Goal: Complete application form

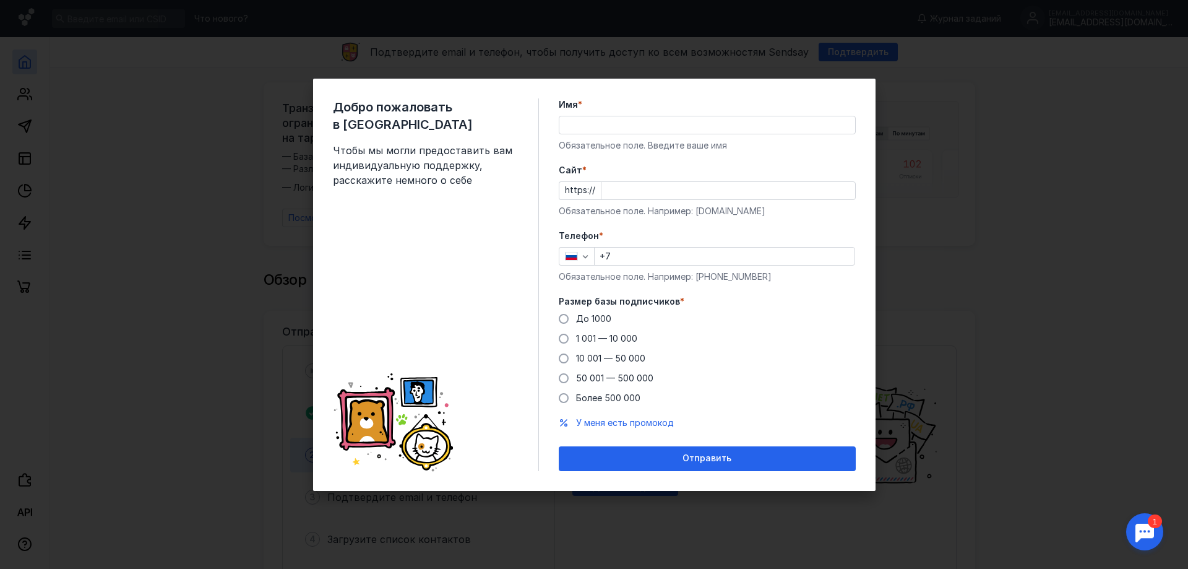
click at [590, 126] on input "Имя *" at bounding box center [707, 124] width 296 height 17
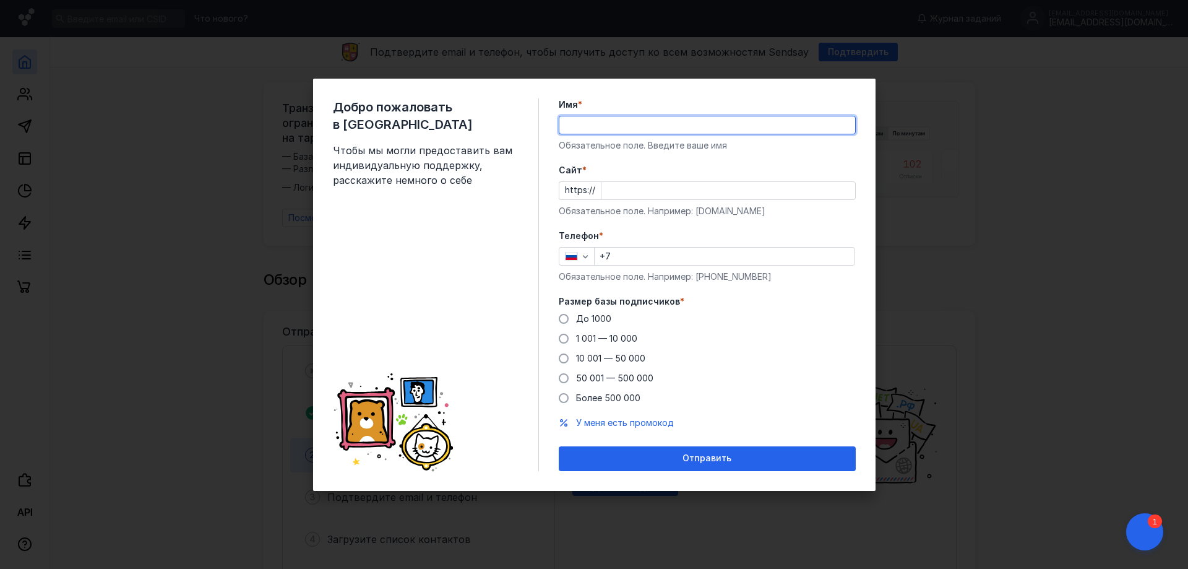
type input "[PERSON_NAME]"
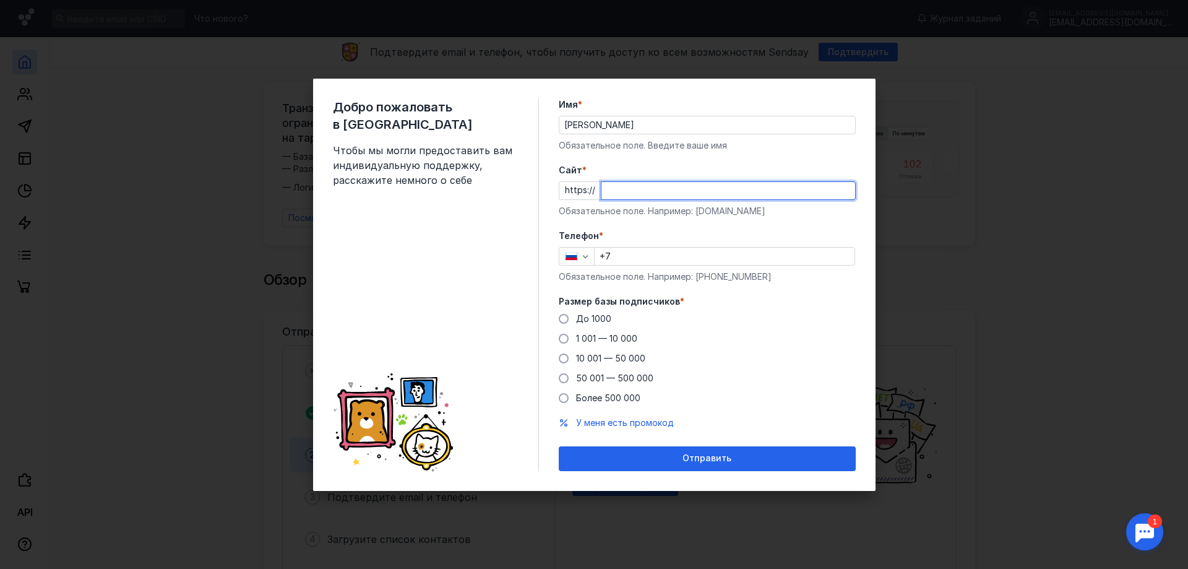
click at [630, 196] on input "Cайт *" at bounding box center [728, 190] width 254 height 17
type input "[DOMAIN_NAME]"
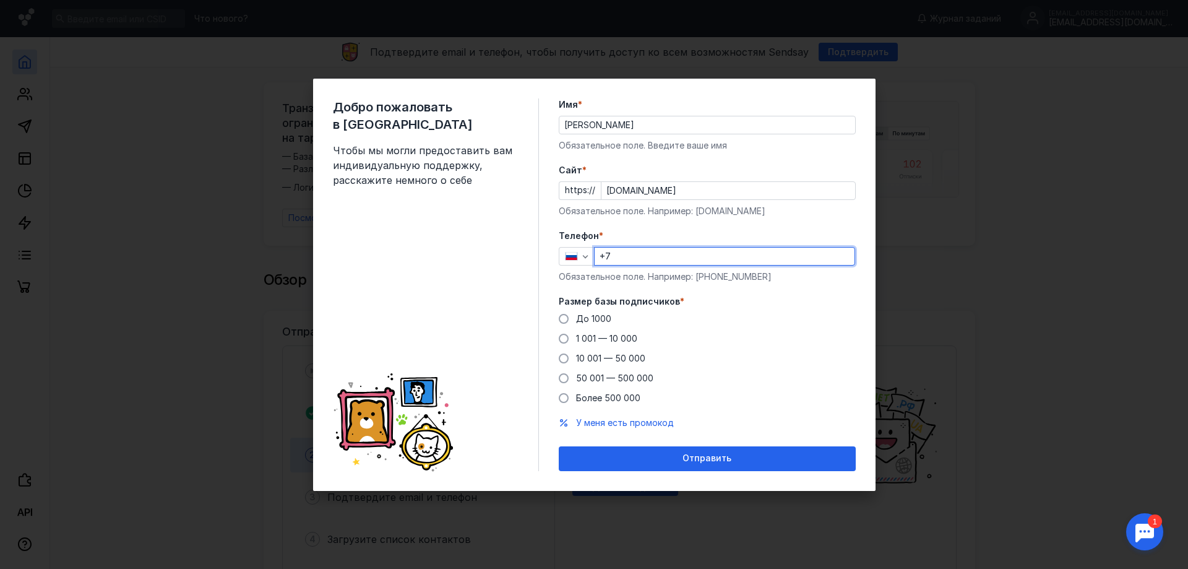
click at [635, 254] on input "+7" at bounding box center [725, 256] width 260 height 17
click at [569, 261] on div "button" at bounding box center [577, 256] width 36 height 19
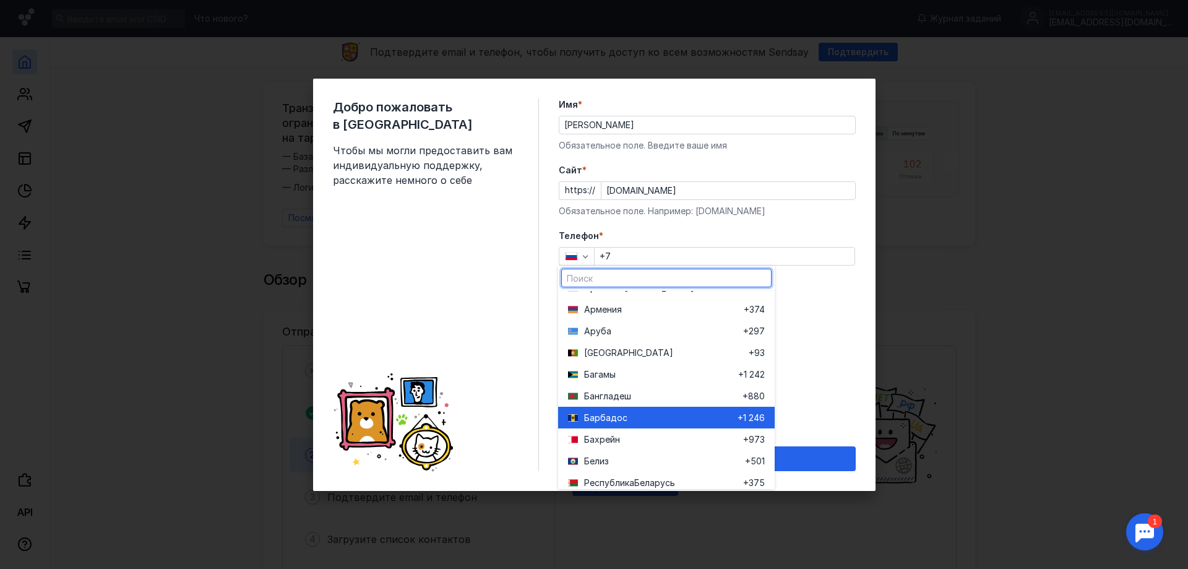
scroll to position [371, 0]
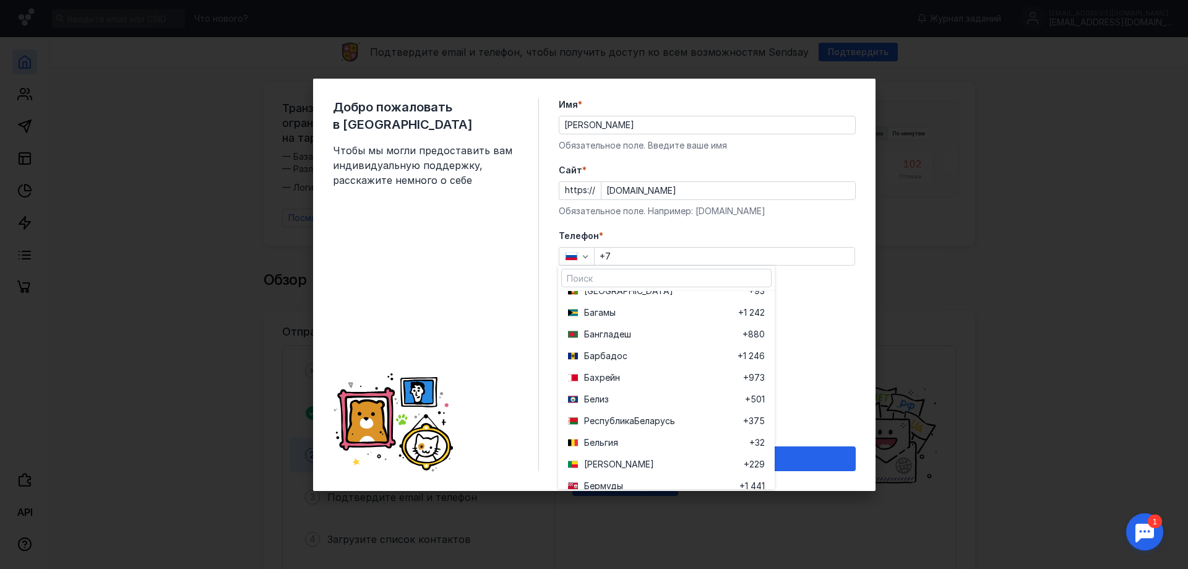
click at [643, 420] on span "Беларусь" at bounding box center [654, 421] width 41 height 12
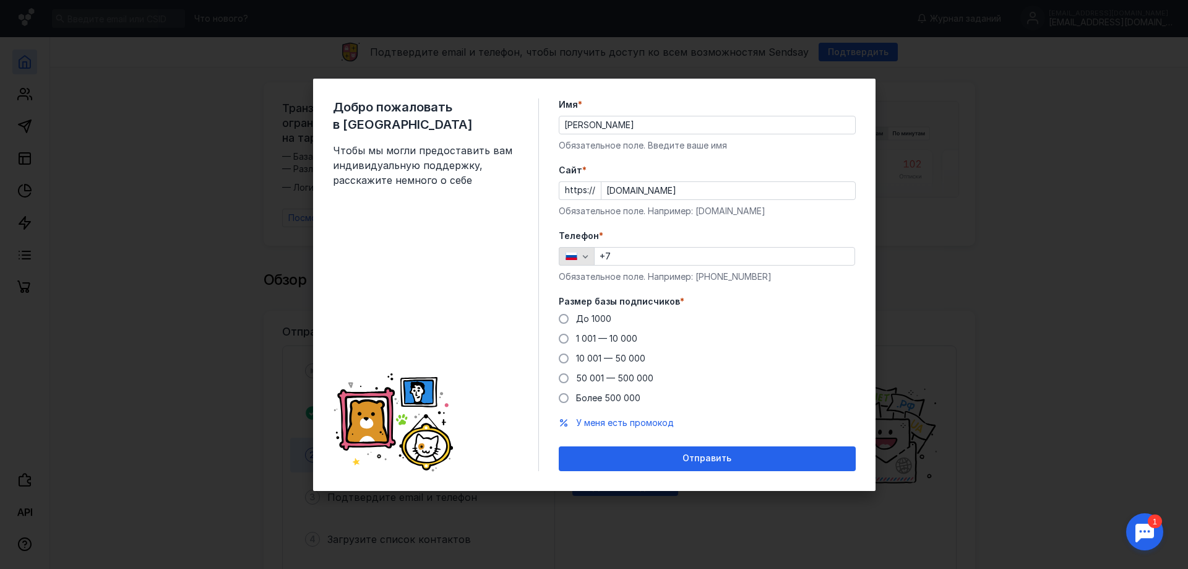
click at [582, 256] on icon "button" at bounding box center [585, 256] width 10 height 10
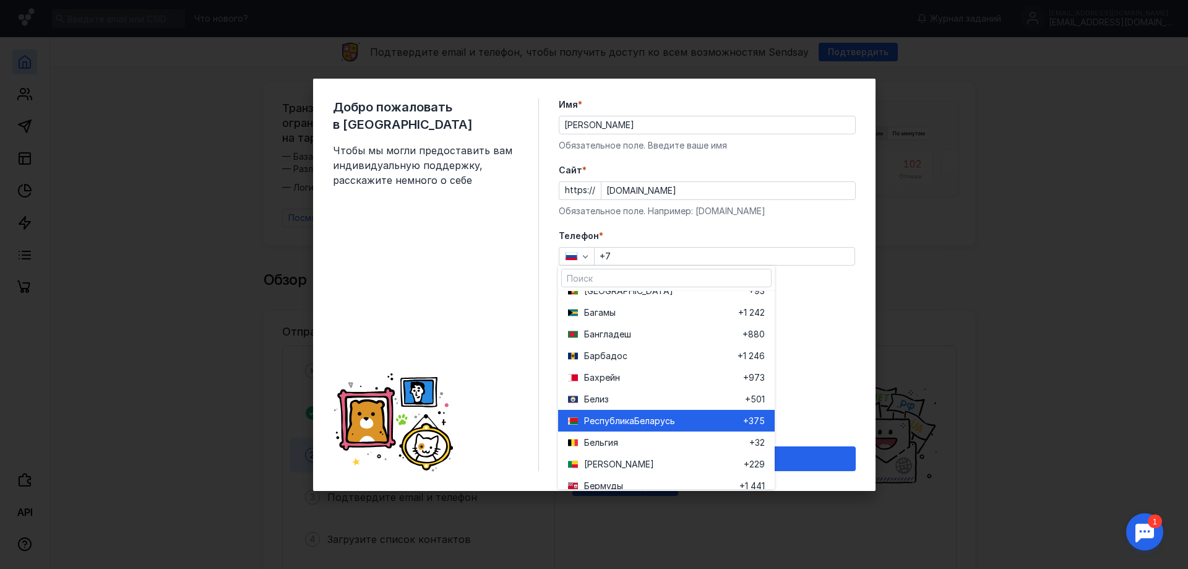
click at [629, 413] on div "Республика Беларусь" at bounding box center [655, 421] width 175 height 22
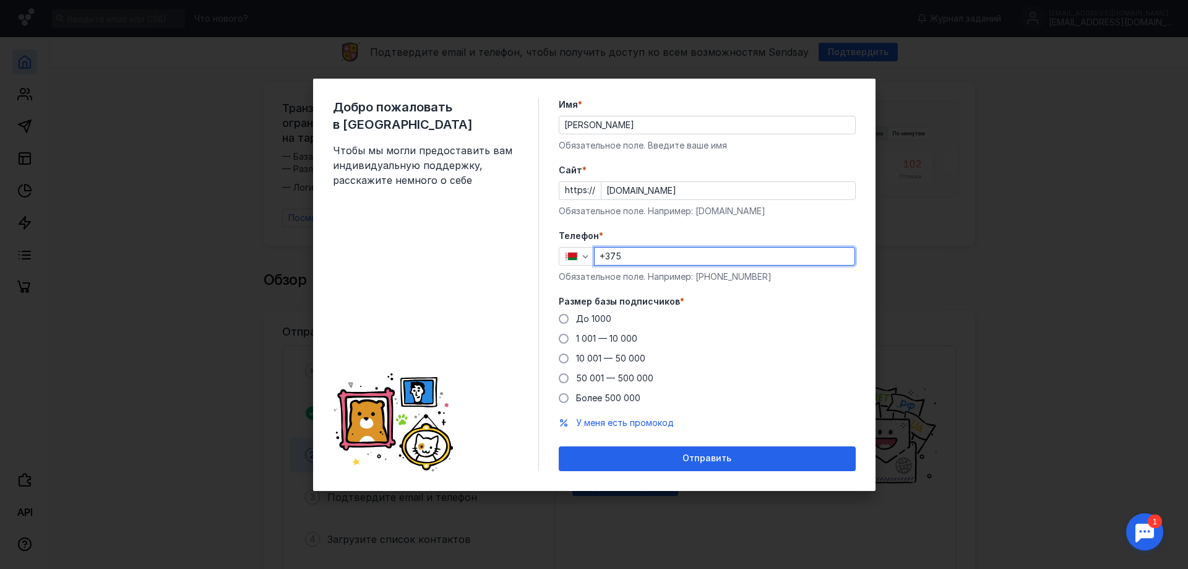
click at [639, 250] on input "+375" at bounding box center [725, 256] width 260 height 17
type input "[PHONE_NUMBER]"
click at [564, 322] on span at bounding box center [564, 319] width 10 height 10
click at [0, 0] on input "До 1000" at bounding box center [0, 0] width 0 height 0
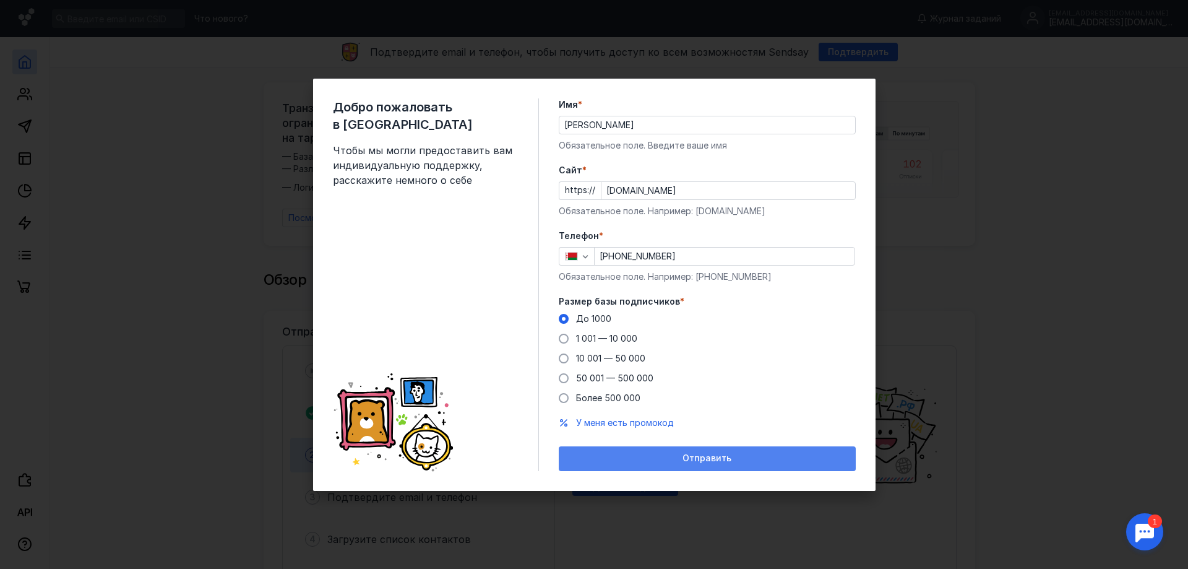
click at [723, 459] on span "Отправить" at bounding box center [707, 458] width 49 height 11
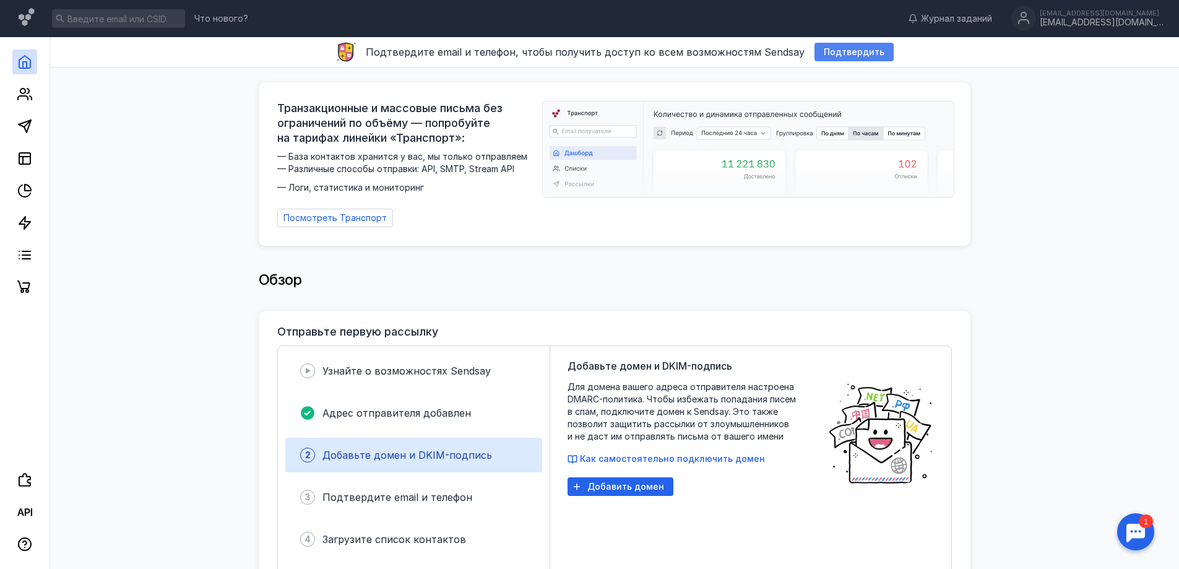
click at [842, 56] on span "Подтвердить" at bounding box center [854, 52] width 61 height 11
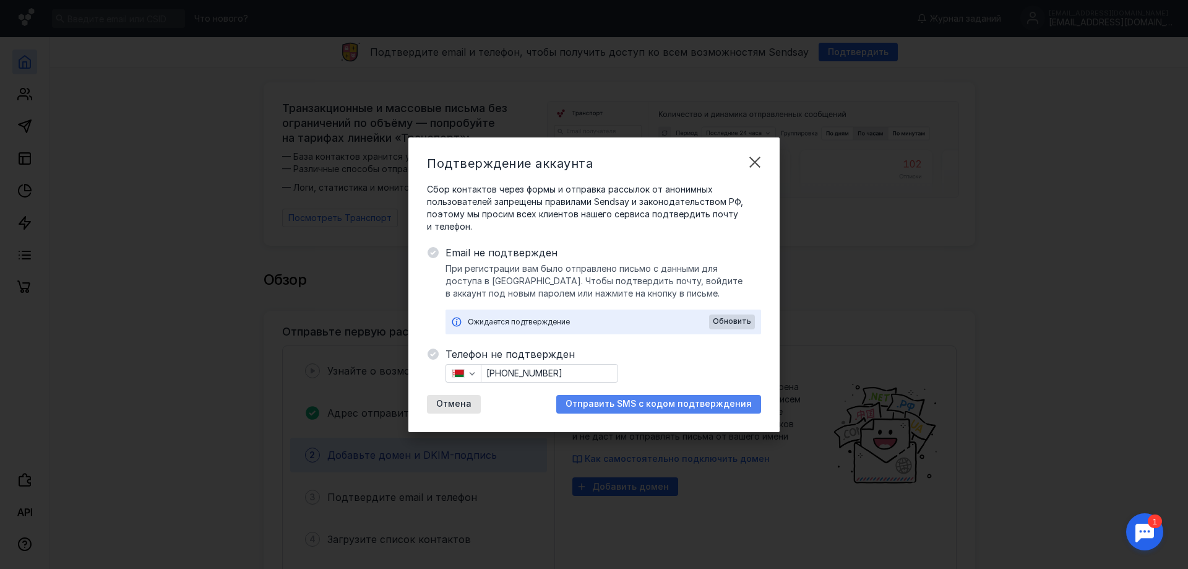
click at [653, 399] on span "Отправить SMS с кодом подтверждения" at bounding box center [659, 403] width 186 height 11
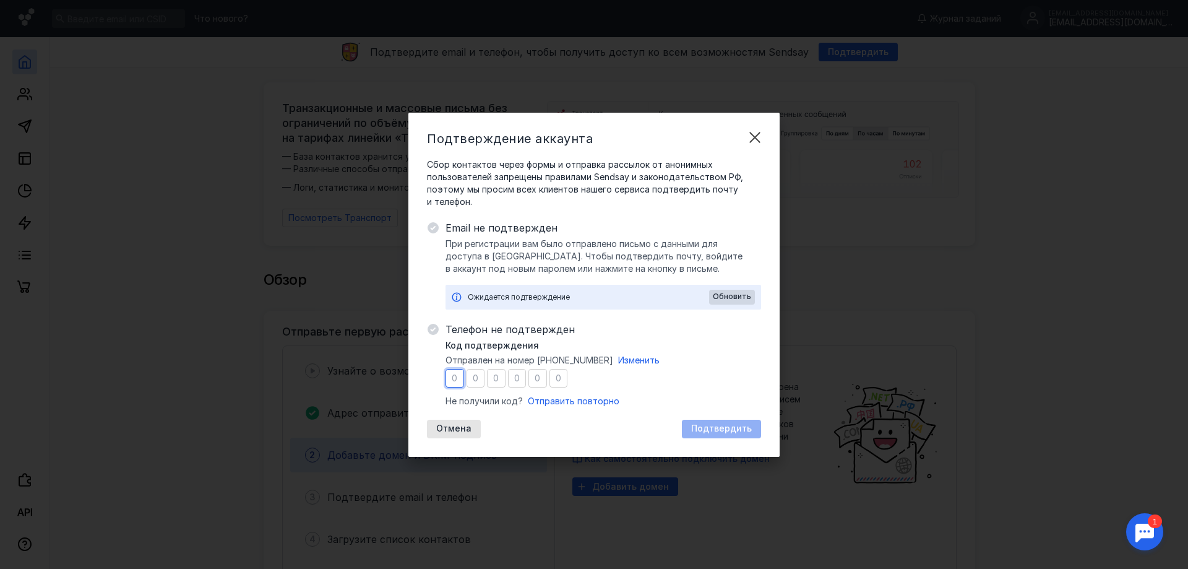
click at [555, 371] on input "number" at bounding box center [558, 378] width 19 height 19
click at [462, 380] on input "number" at bounding box center [455, 378] width 19 height 19
click at [504, 298] on div "Ожидается подтверждение" at bounding box center [588, 297] width 241 height 12
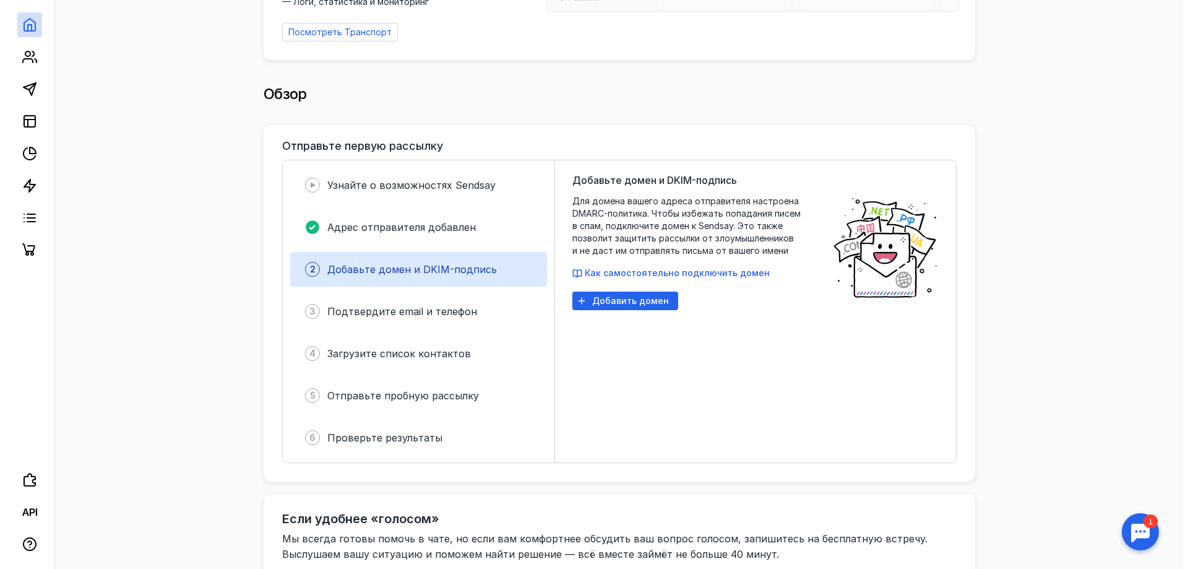
scroll to position [0, 0]
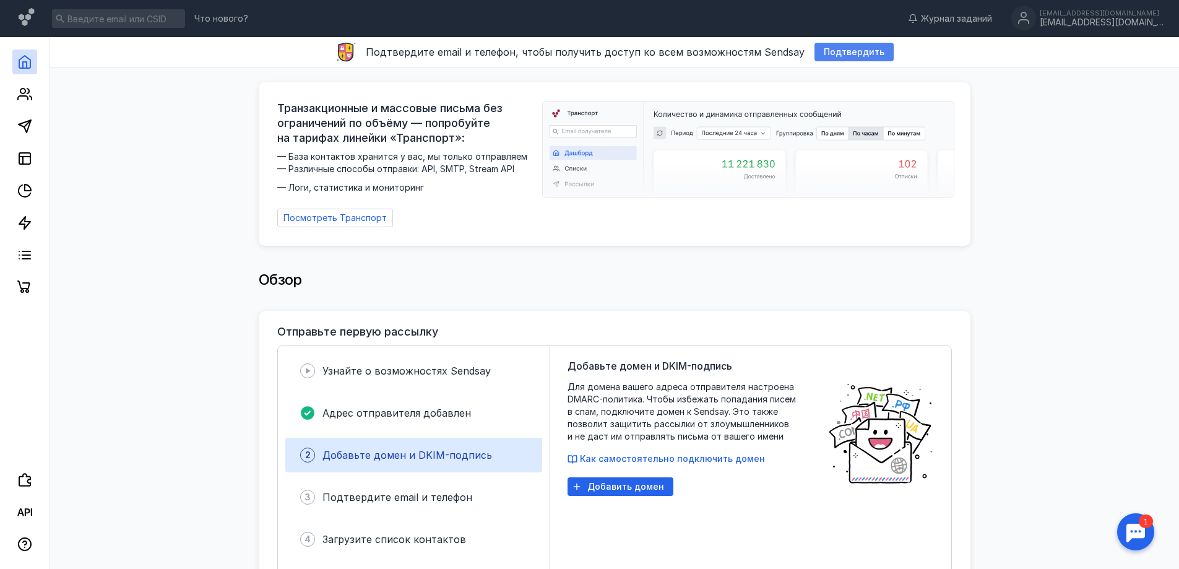
click at [839, 52] on span "Подтвердить" at bounding box center [854, 52] width 61 height 11
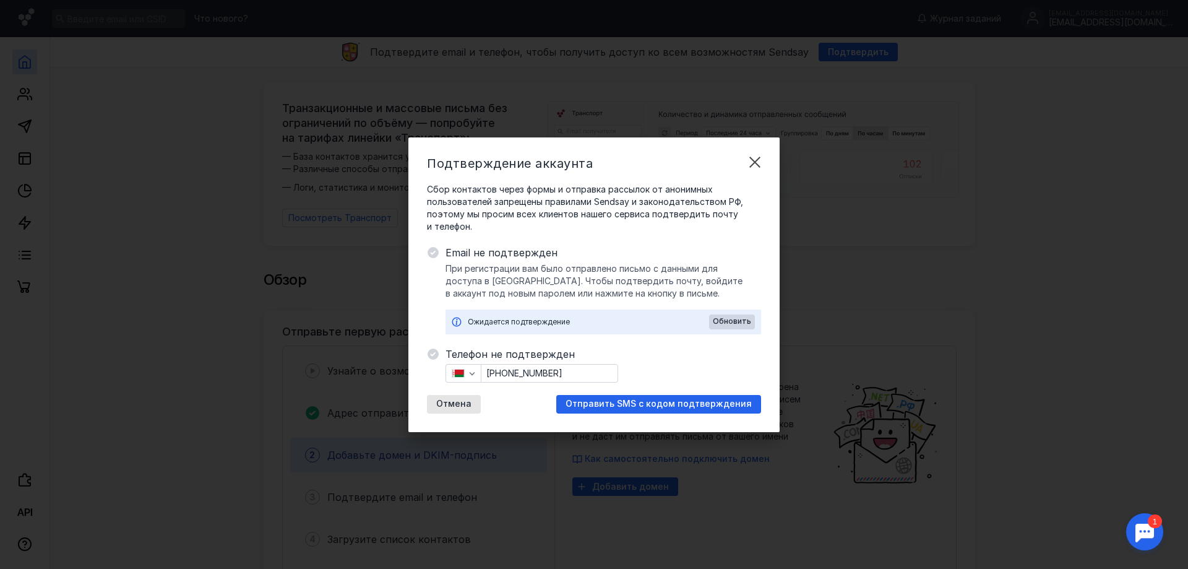
click at [501, 321] on div "Ожидается подтверждение" at bounding box center [588, 322] width 241 height 12
